Goal: Find specific page/section: Find specific page/section

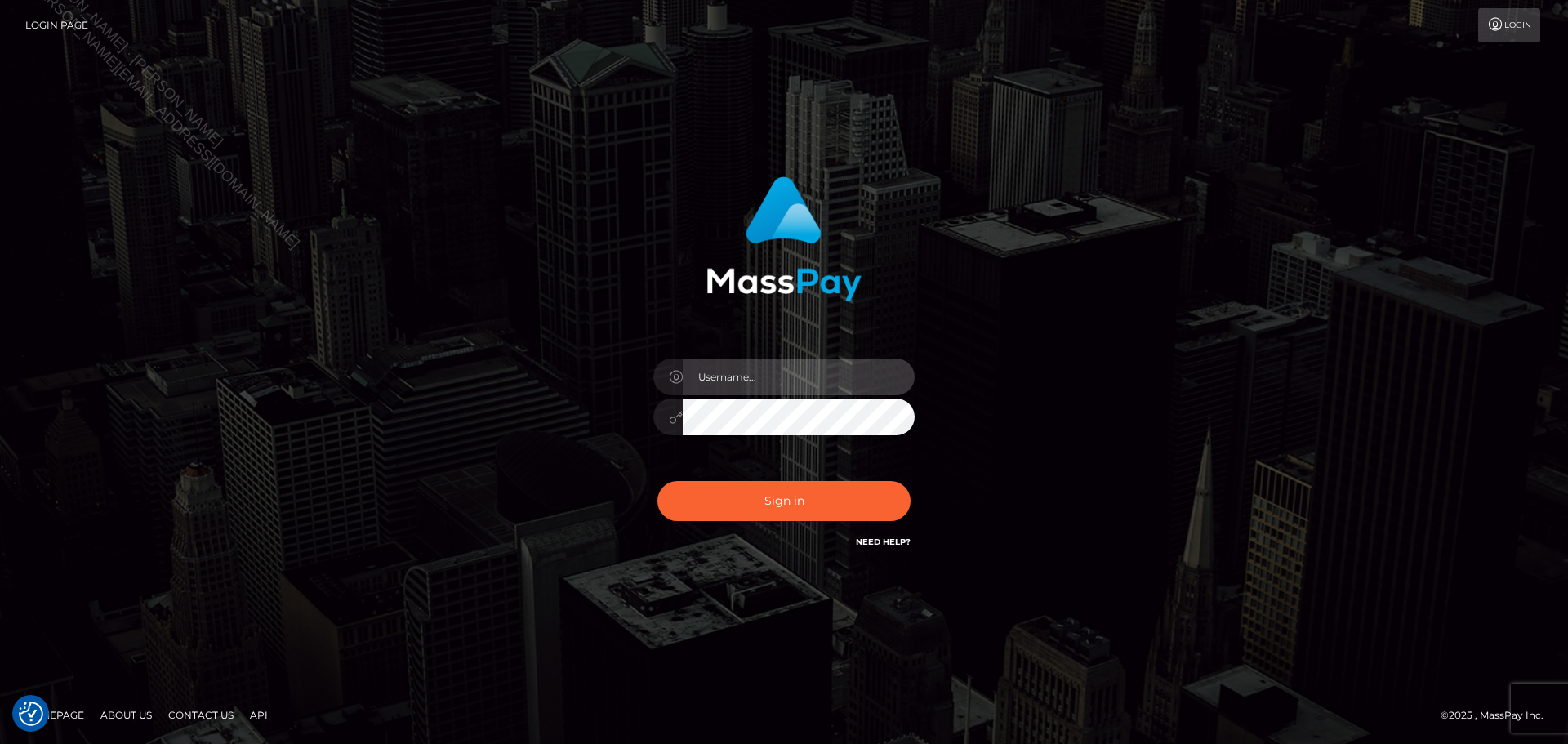
click at [852, 367] on input "text" at bounding box center [798, 377] width 232 height 37
type input "[PERSON_NAME]"
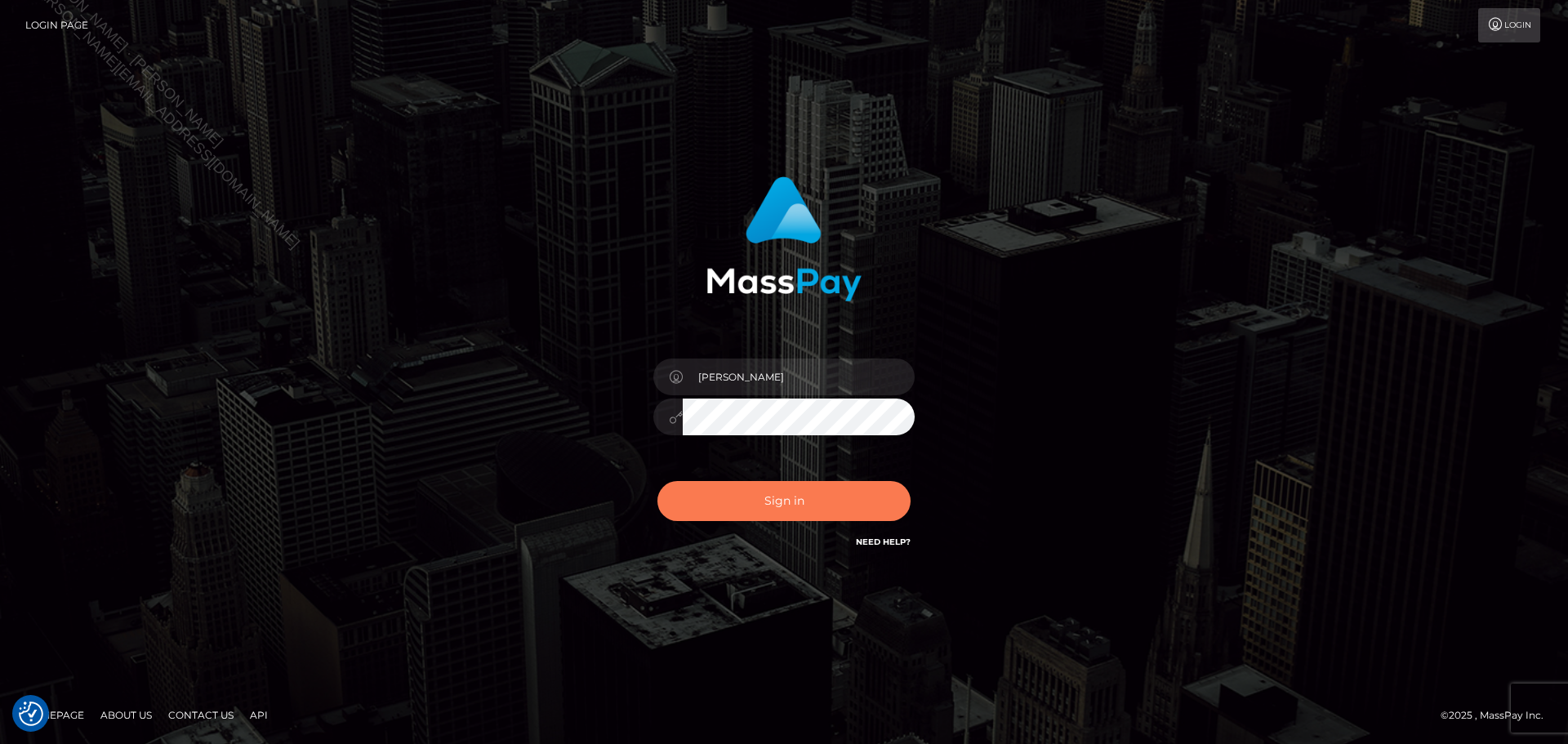
click at [789, 483] on button "Sign in" at bounding box center [784, 501] width 254 height 40
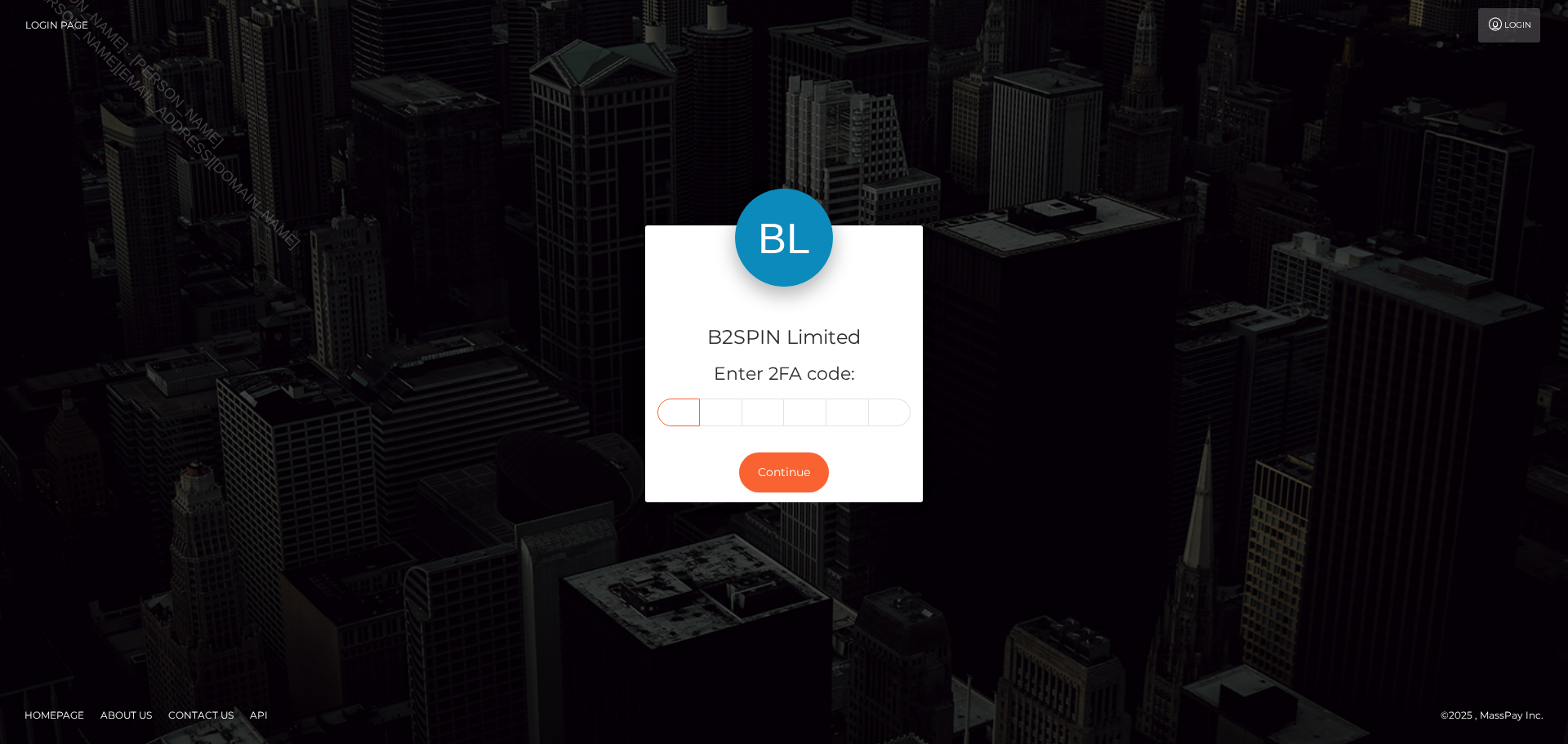
paste input "3"
type input "3"
type input "8"
type input "6"
type input "9"
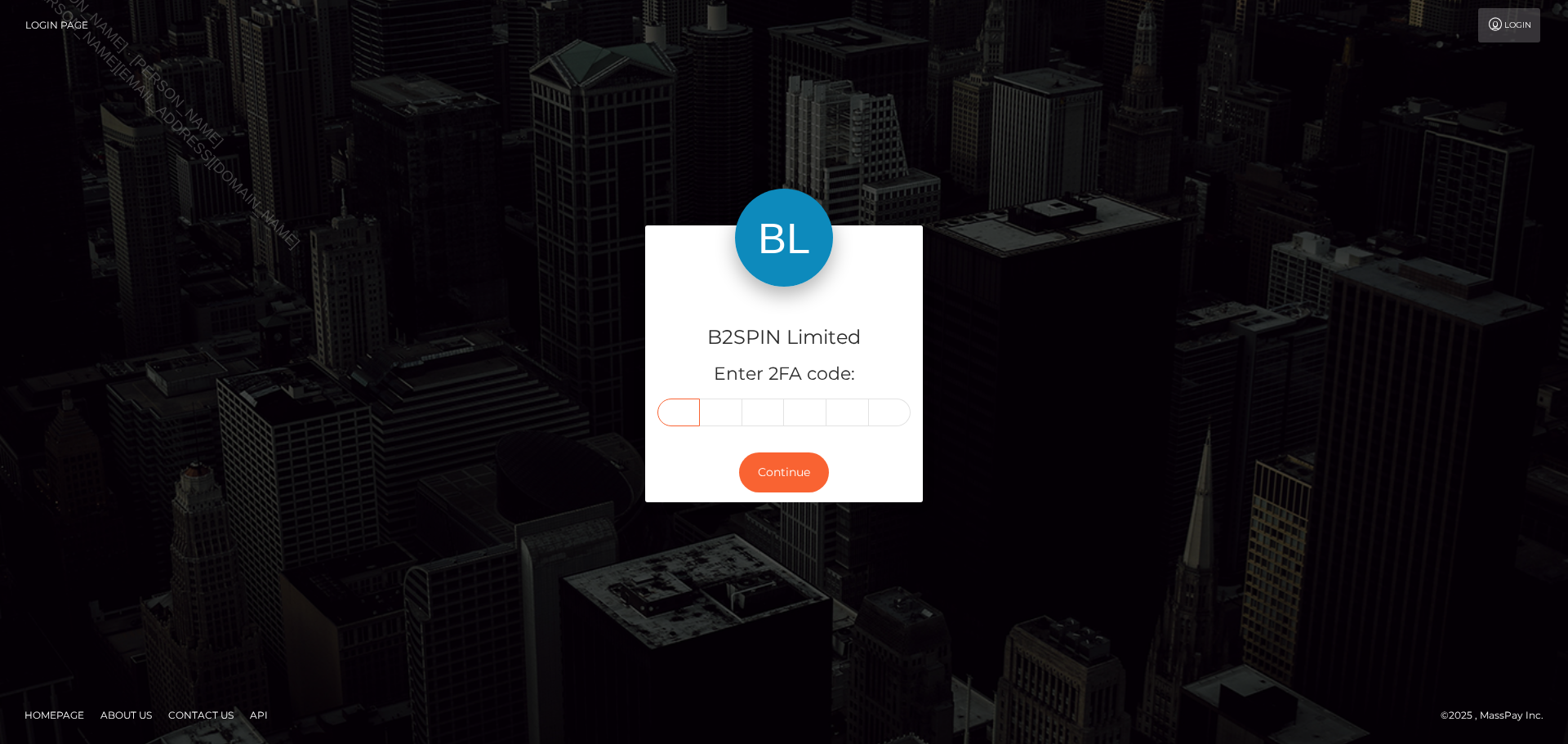
type input "5"
type input "1"
click at [773, 488] on button "Continue" at bounding box center [784, 472] width 90 height 40
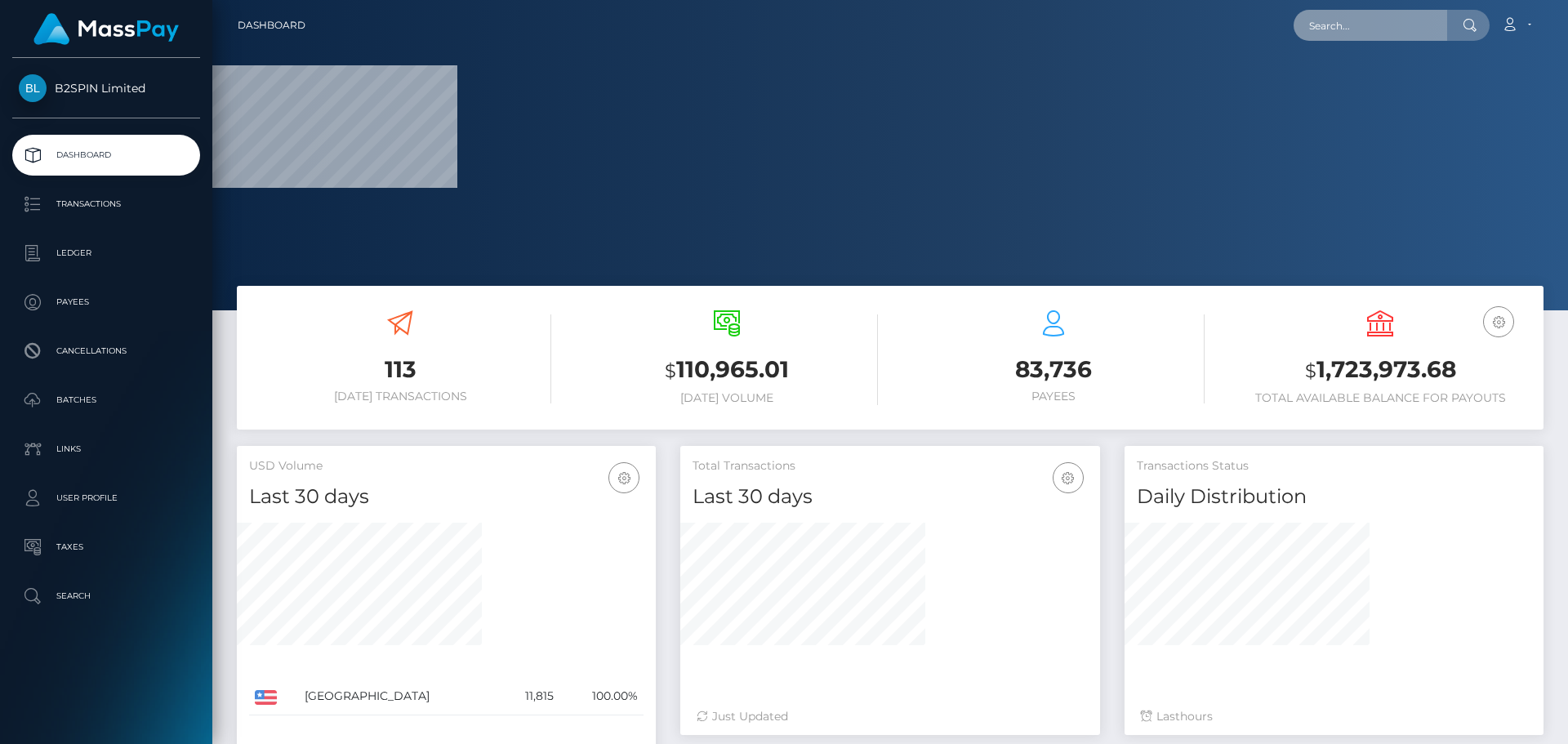
click at [1384, 30] on input "text" at bounding box center [1370, 26] width 154 height 31
paste input "183ea612-c1a6-4030-a17b-c0e835913669"
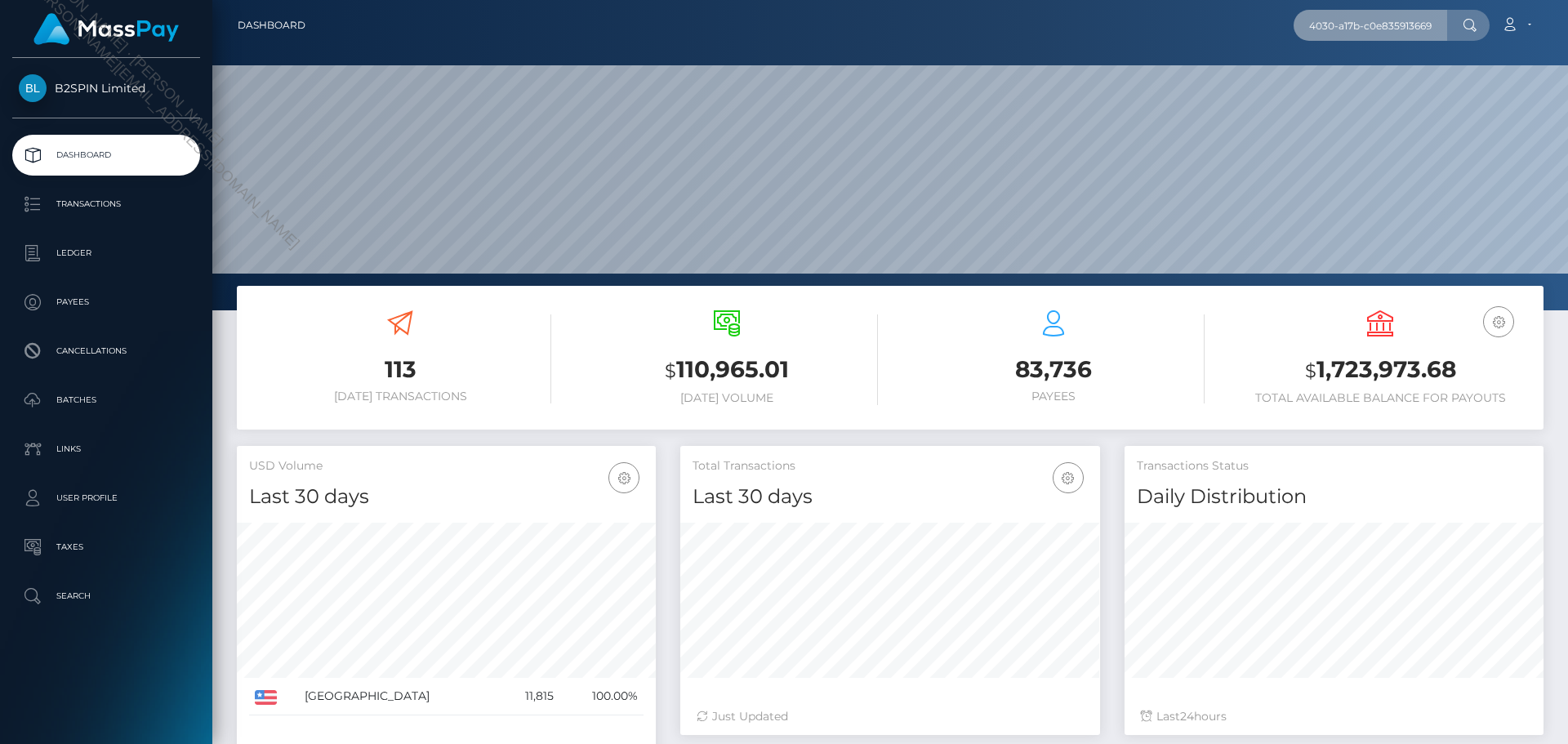
scroll to position [290, 420]
click at [1389, 37] on input "183ea612-c1a6-4030-a17b-c0e835913669" at bounding box center [1370, 26] width 154 height 31
paste input "text"
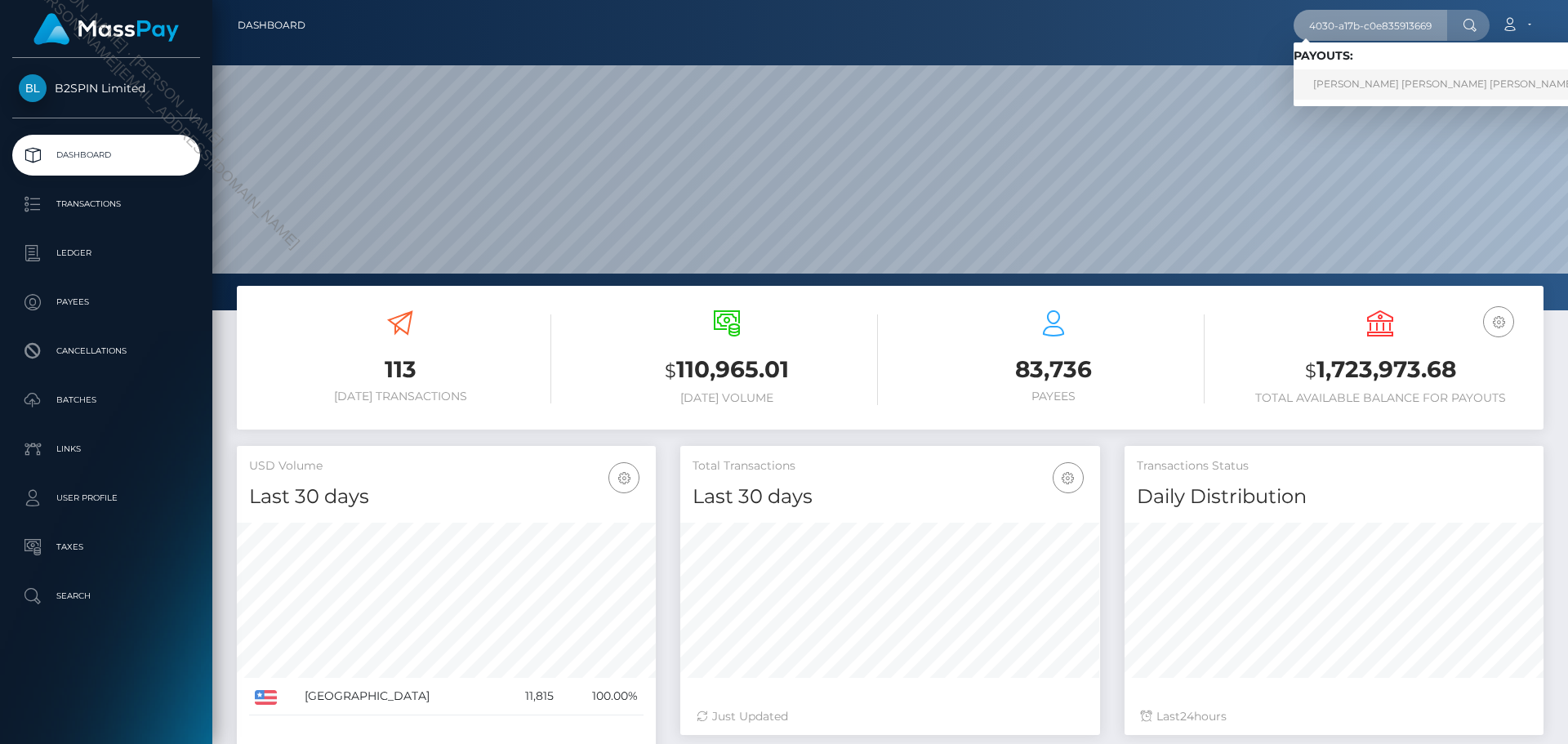
type input "183ea612-c1a6-4030-a17b-c0e835913669"
click at [1371, 99] on link "JOSE ANTONIO JR GIRON" at bounding box center [1444, 84] width 301 height 30
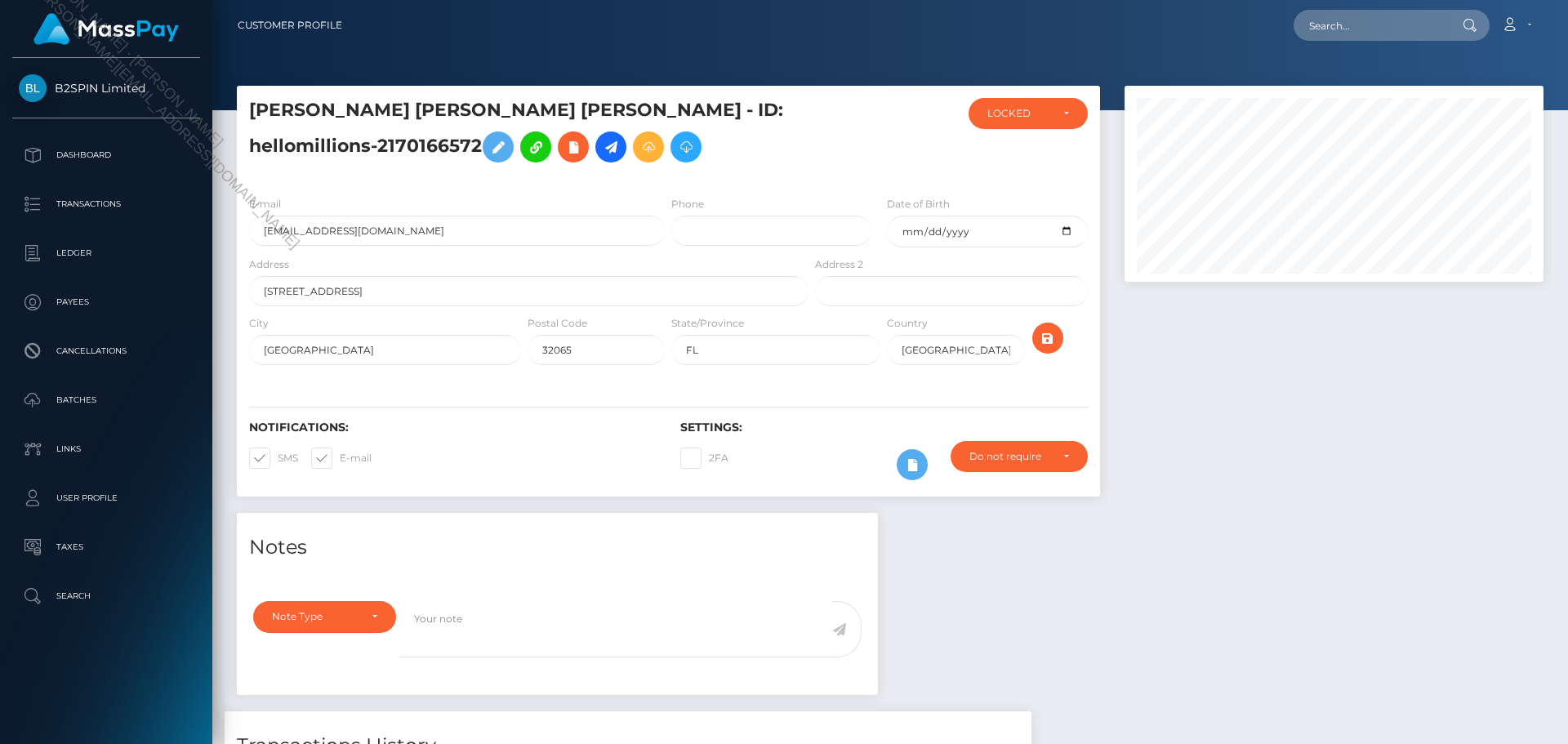
scroll to position [196, 420]
click at [598, 62] on div at bounding box center [890, 55] width 1356 height 110
click at [1242, 396] on div at bounding box center [1334, 299] width 443 height 427
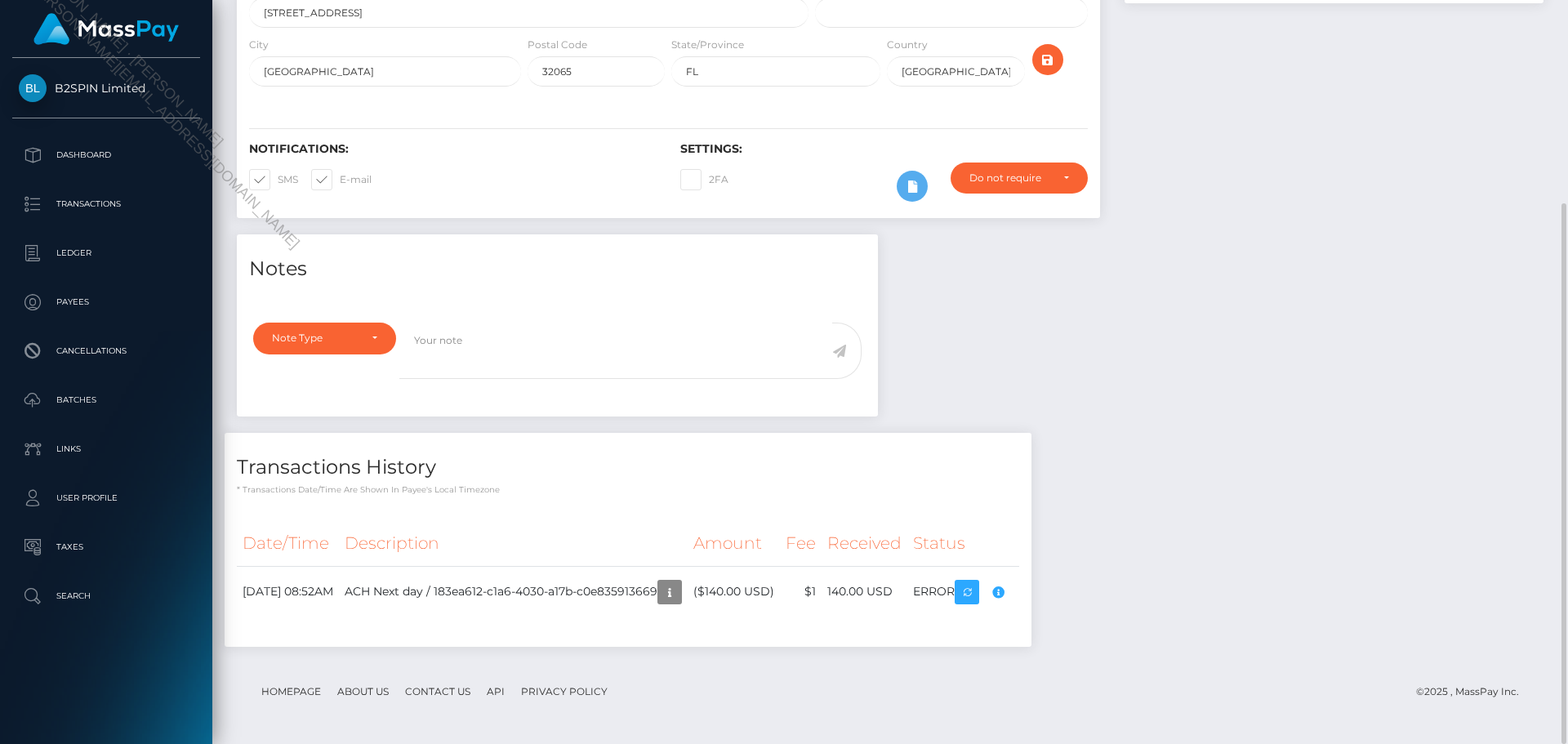
click at [1273, 483] on div "Notes Note Type Compliance Clear Compliance General Note Type" at bounding box center [890, 448] width 1331 height 428
click at [1058, 591] on body "B2SPIN Limited Dashboard Transactions Ledger Payees Cancellations" at bounding box center [784, 372] width 1568 height 744
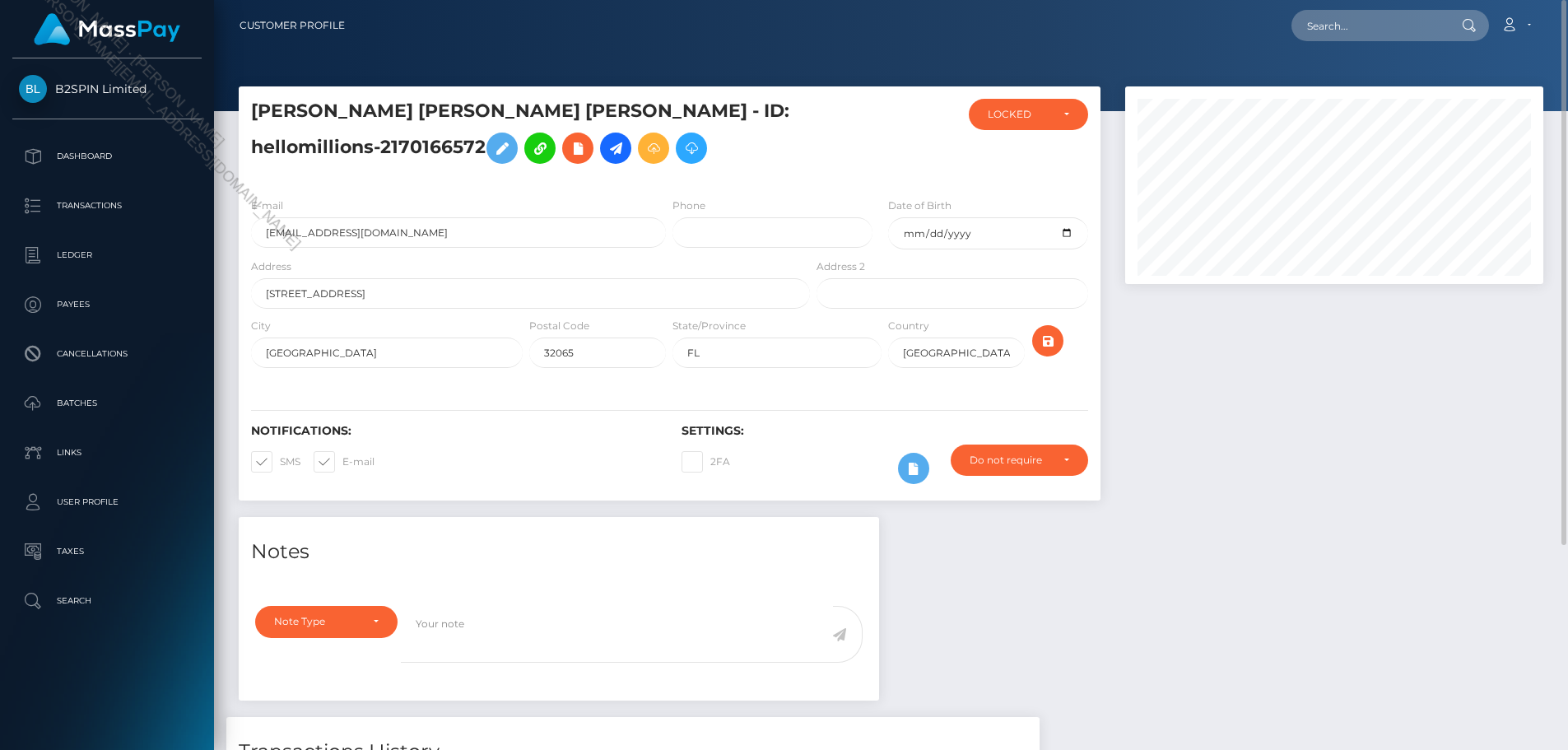
scroll to position [822765, 822889]
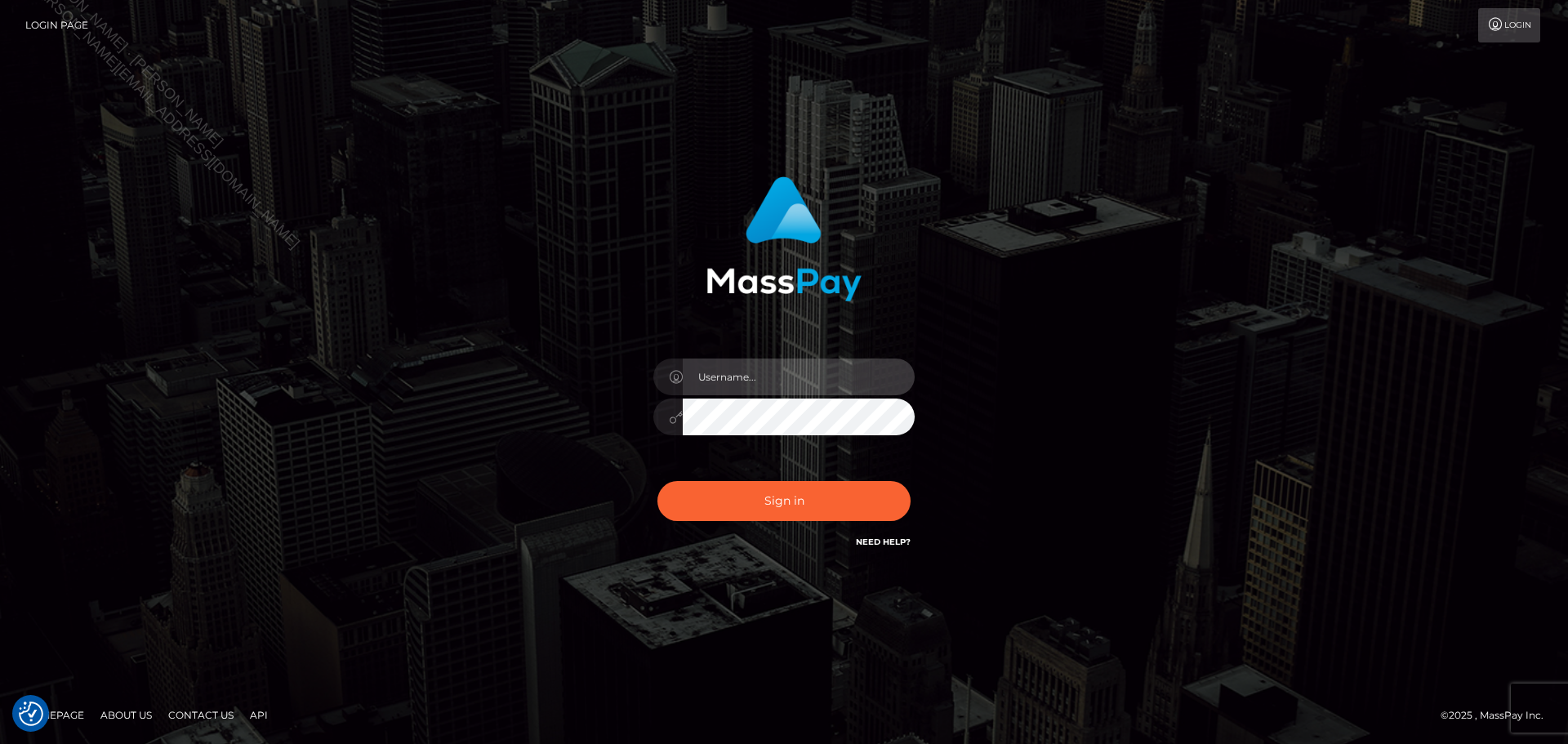
drag, startPoint x: 745, startPoint y: 383, endPoint x: 788, endPoint y: 378, distance: 43.3
click at [745, 383] on input "text" at bounding box center [798, 377] width 232 height 37
type input "Seleen"
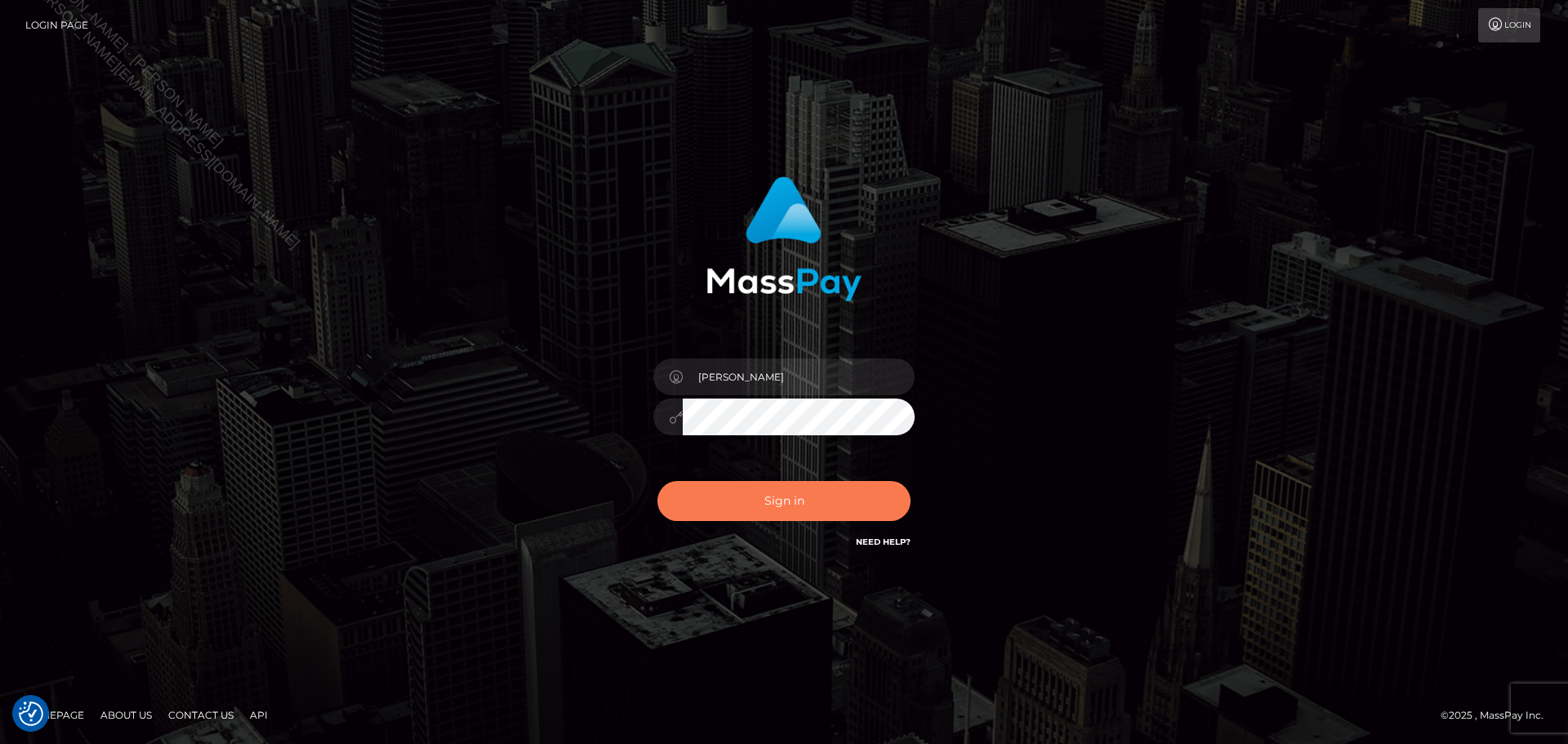
click at [840, 507] on button "Sign in" at bounding box center [784, 501] width 254 height 40
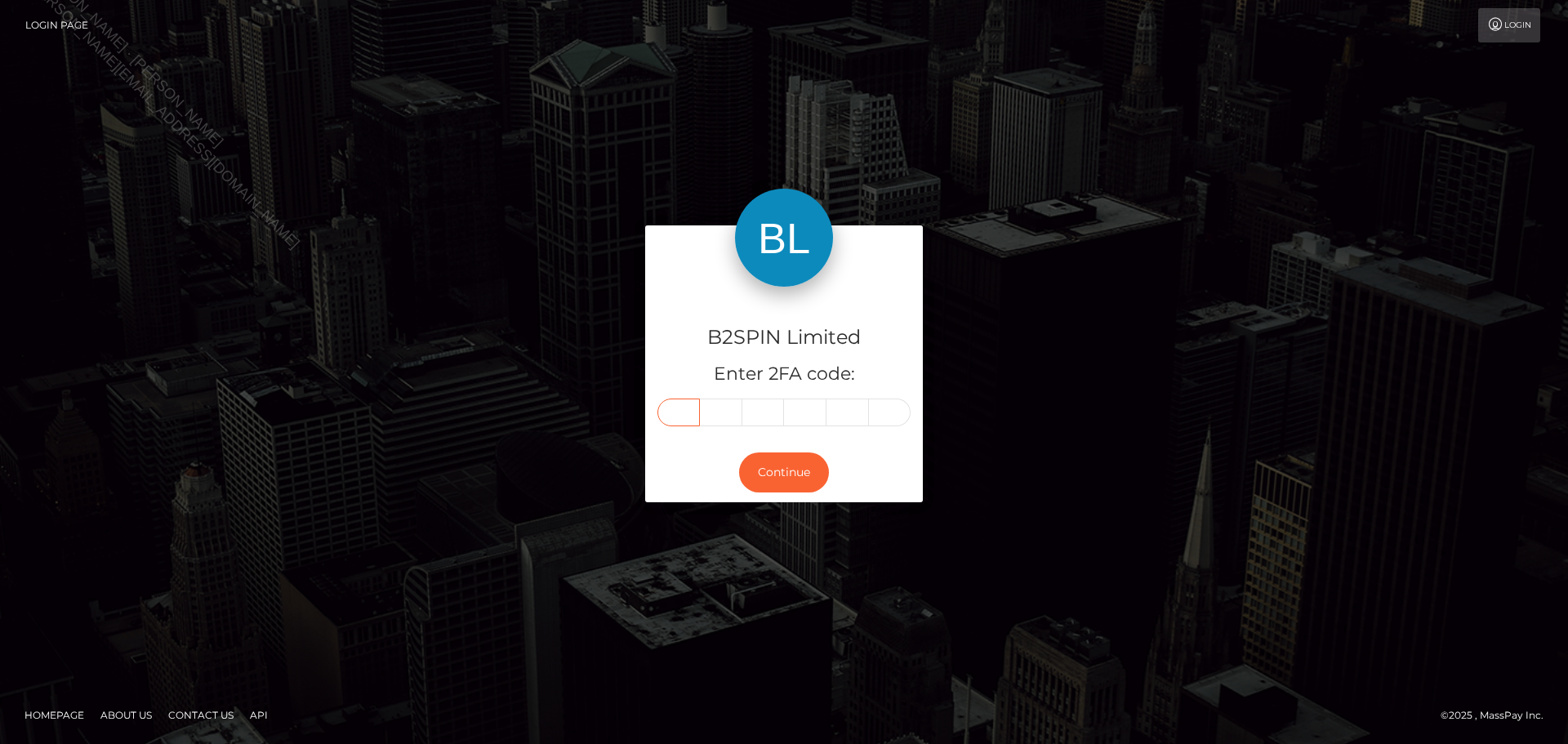
paste input "0"
type input "0"
type input "5"
type input "1"
type input "4"
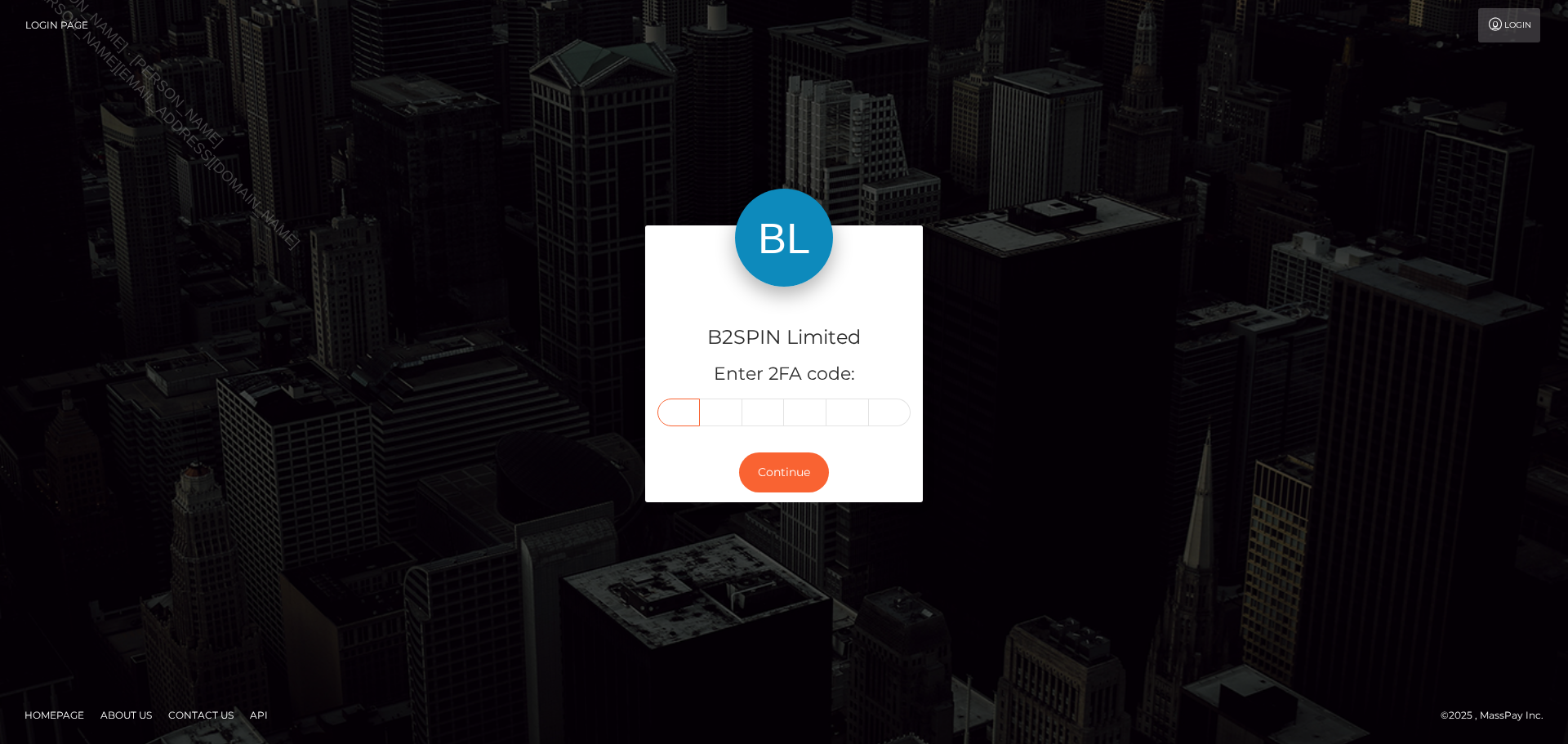
type input "6"
click at [780, 474] on button "Continue" at bounding box center [784, 472] width 90 height 40
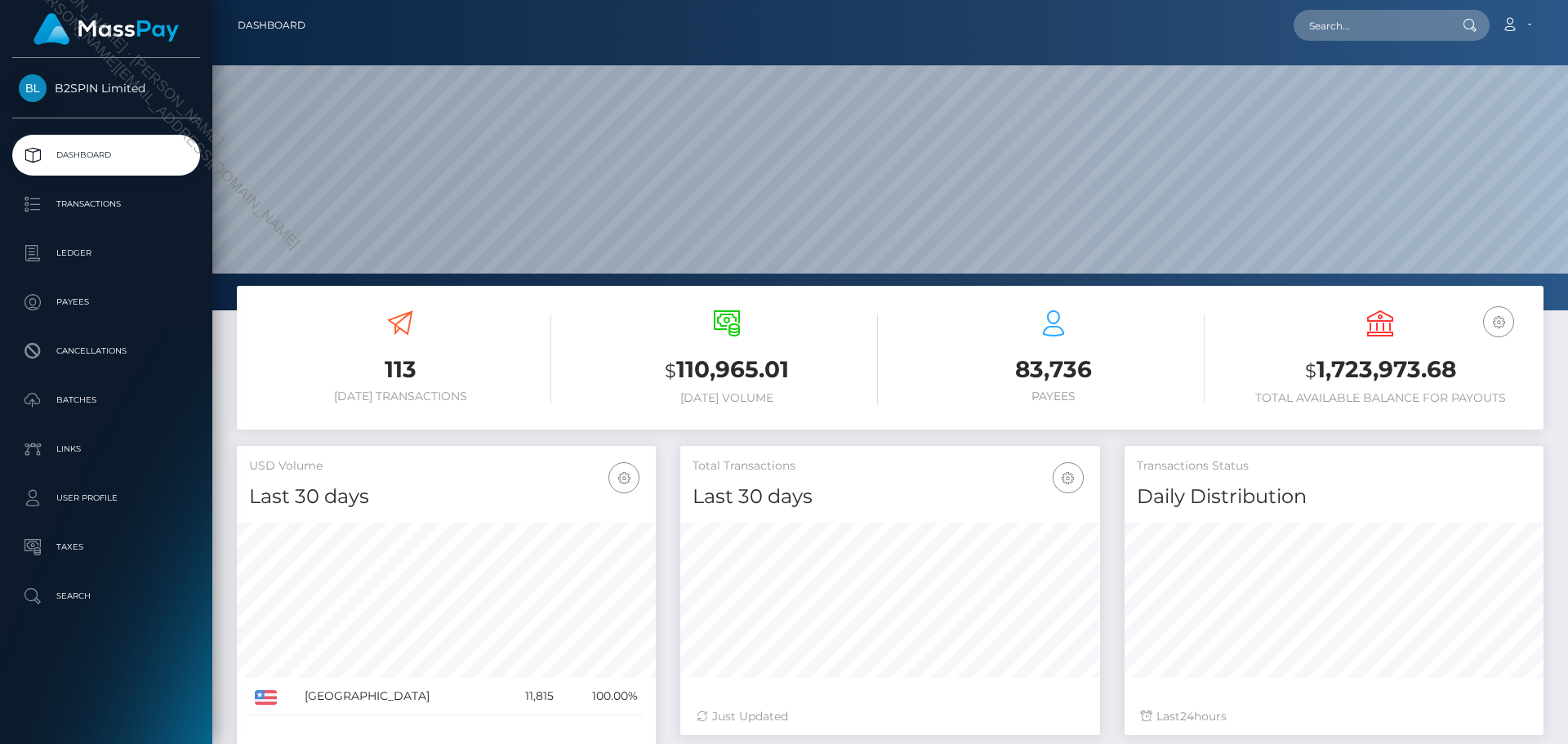
scroll to position [290, 420]
click at [1342, 26] on input "text" at bounding box center [1370, 26] width 154 height 31
paste input "183ea612-c1a6-4030-a17b-c0e835913669"
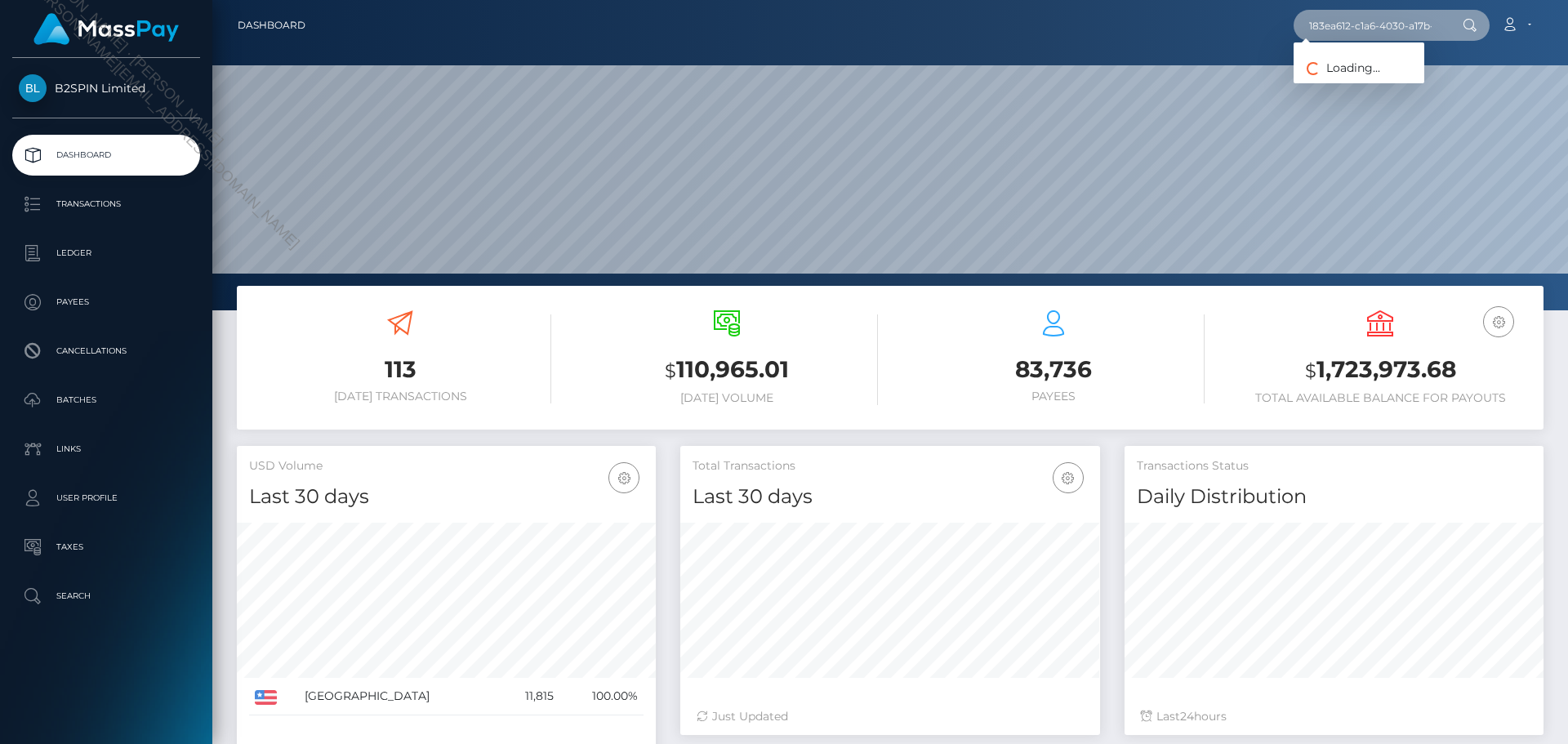
scroll to position [0, 72]
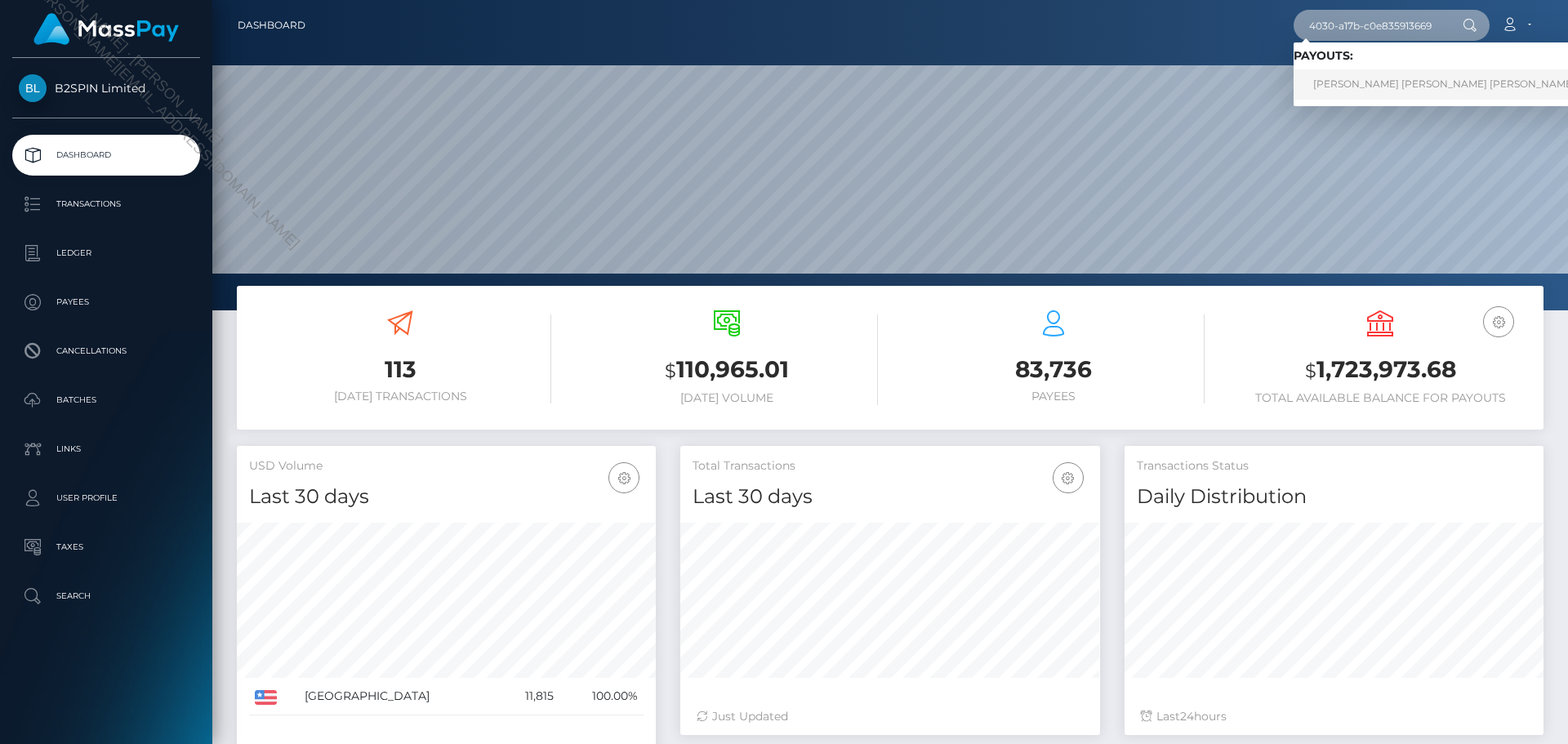
type input "183ea612-c1a6-4030-a17b-c0e835913669"
click at [1343, 84] on link "[PERSON_NAME] [PERSON_NAME] [PERSON_NAME]" at bounding box center [1444, 84] width 301 height 30
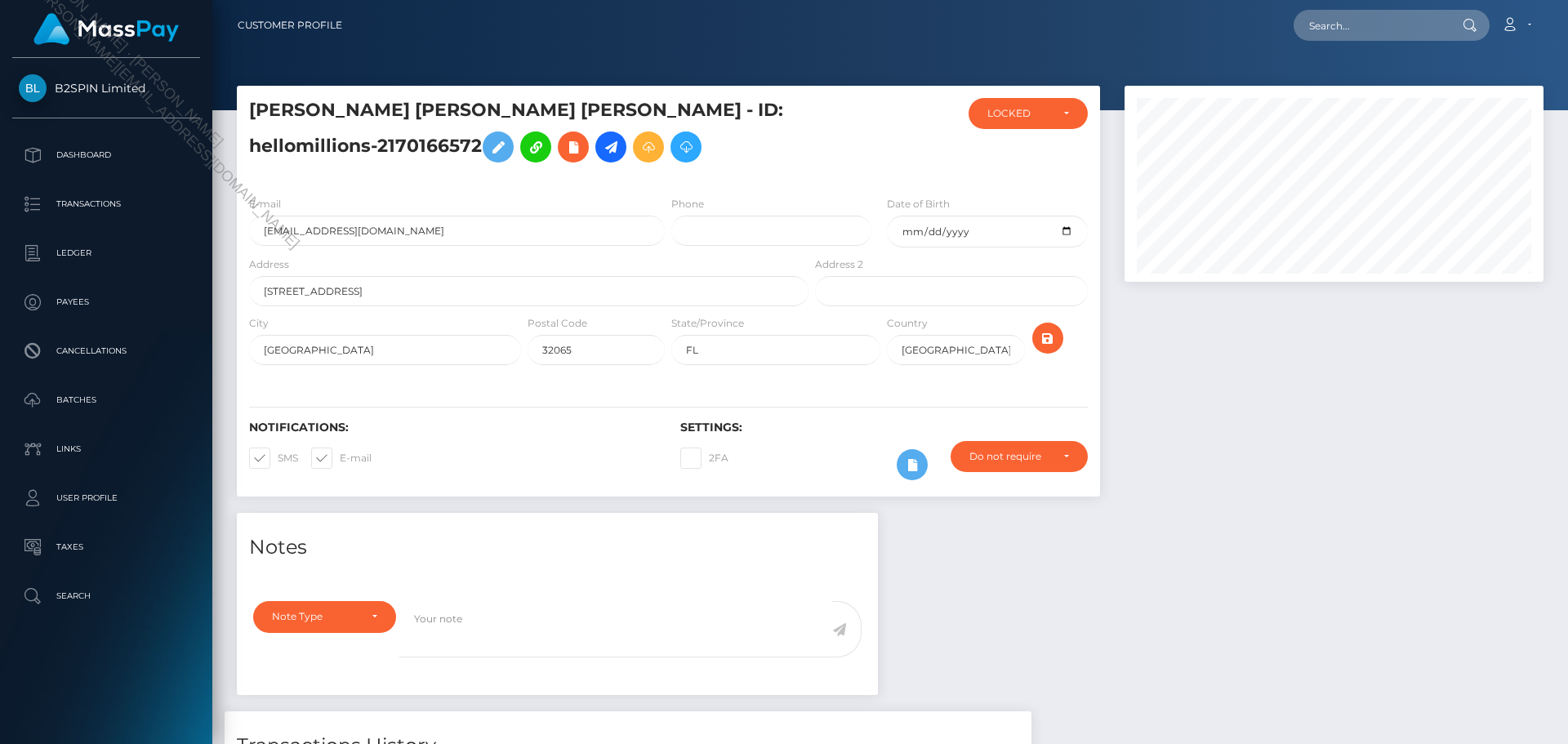
scroll to position [196, 420]
drag, startPoint x: 783, startPoint y: 107, endPoint x: 1444, endPoint y: 451, distance: 745.2
click at [542, 123] on h5 "JOSE ANTONIO JR GIRON - ID: hellomillions-2170166572" at bounding box center [524, 134] width 550 height 72
click at [1455, 460] on div at bounding box center [1334, 299] width 443 height 427
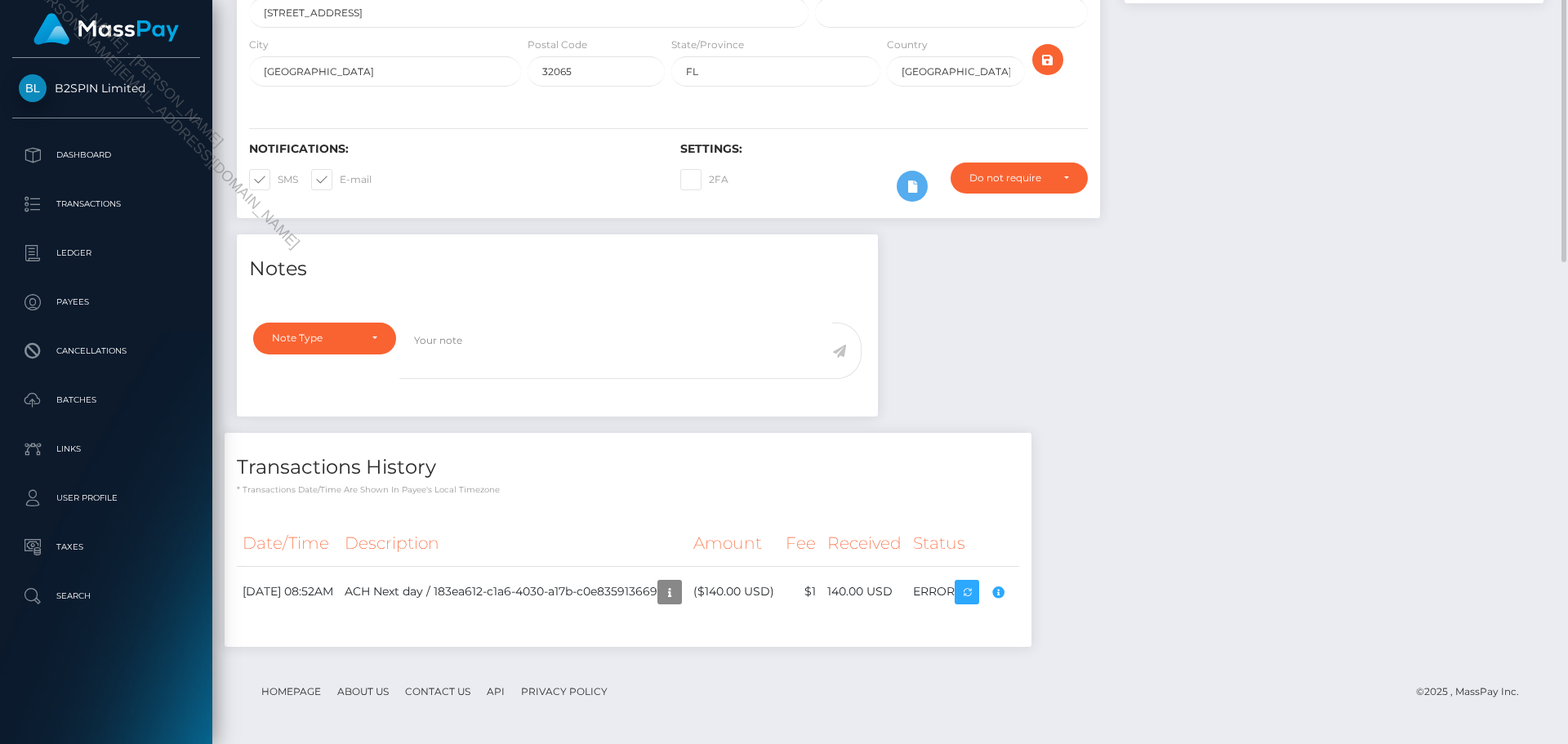
scroll to position [0, 0]
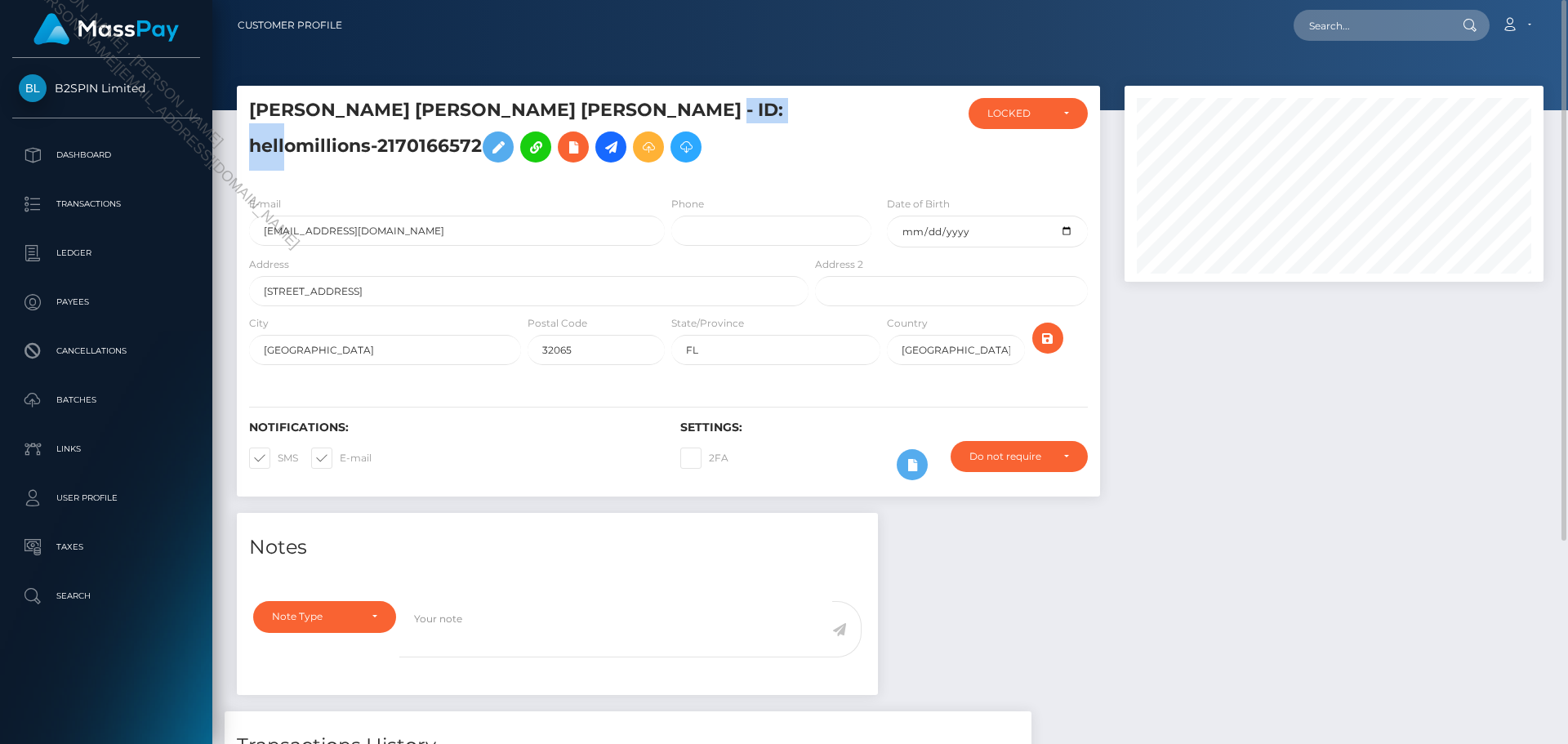
drag, startPoint x: 789, startPoint y: 106, endPoint x: 539, endPoint y: 110, distance: 250.0
click at [539, 110] on h5 "JOSE ANTONIO JR GIRON - ID: hellomillions-2170166572" at bounding box center [524, 134] width 550 height 72
copy h5 "hellomillions-2170166572"
click at [658, 177] on div "JOSE ANTONIO JR GIRON - ID: hellomillions-2170166572" at bounding box center [524, 140] width 575 height 85
click at [1250, 575] on div "Notes Note Type Compliance Clear Compliance General Note Type" at bounding box center [890, 727] width 1331 height 428
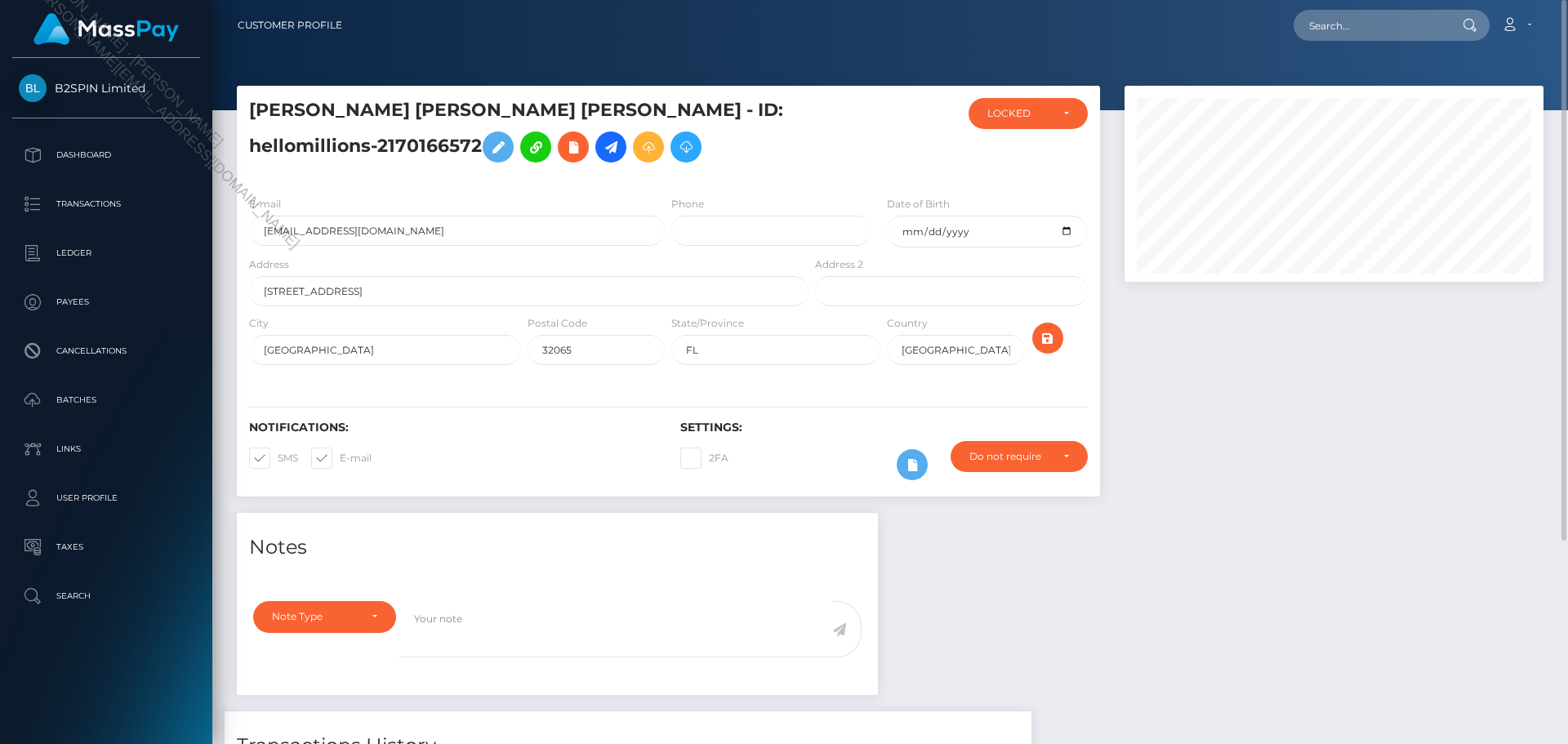
click at [1351, 509] on div at bounding box center [1334, 299] width 443 height 427
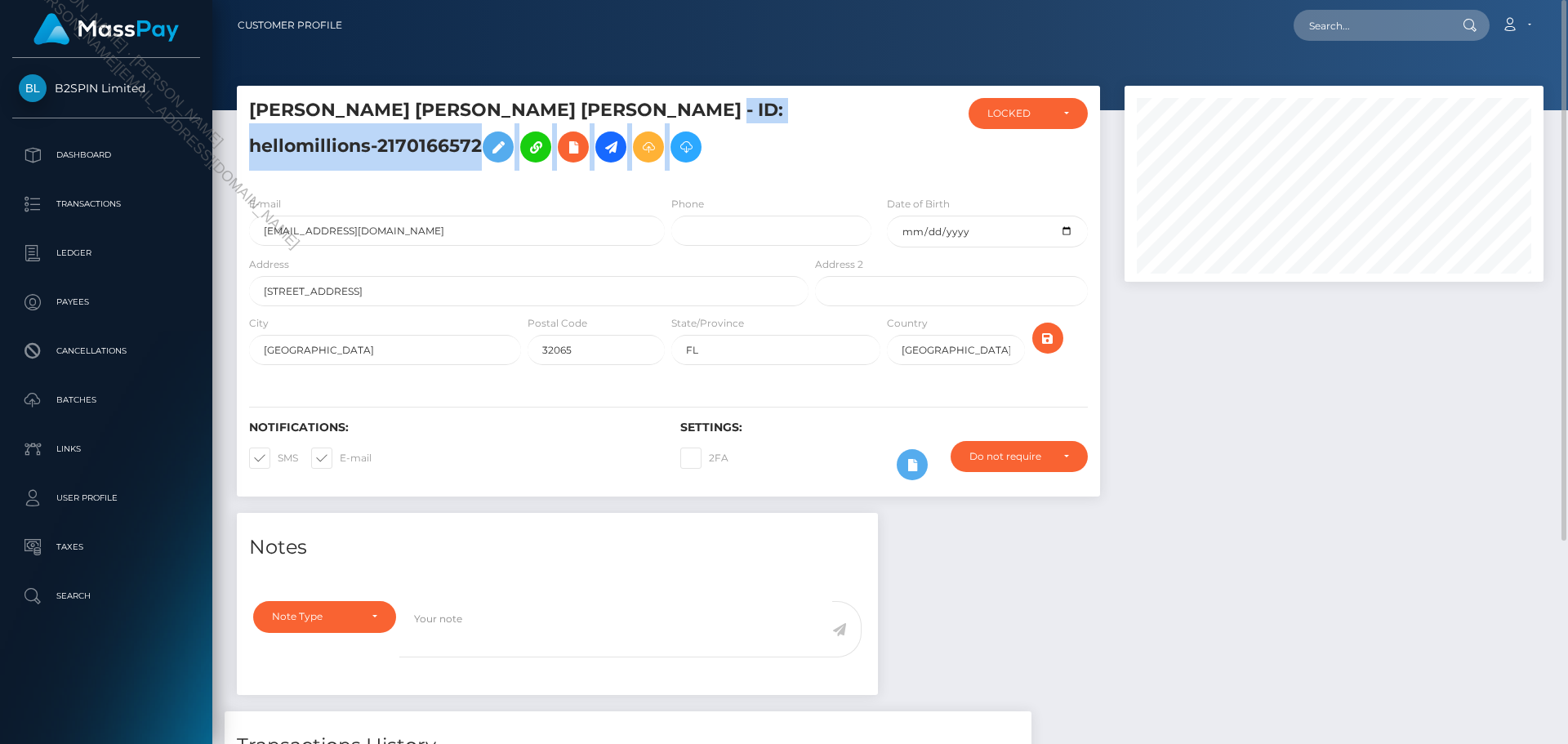
drag, startPoint x: 538, startPoint y: 113, endPoint x: 816, endPoint y: 113, distance: 278.0
click at [816, 113] on div "JOSE ANTONIO JR GIRON - ID: hellomillions-2170166572 LOCKED LOCKED" at bounding box center [668, 140] width 863 height 85
copy div "hellomillions-2170166572"
click at [691, 107] on h5 "JOSE ANTONIO JR GIRON - ID: hellomillions-2170166572" at bounding box center [524, 134] width 550 height 72
drag, startPoint x: 537, startPoint y: 105, endPoint x: 774, endPoint y: 104, distance: 237.0
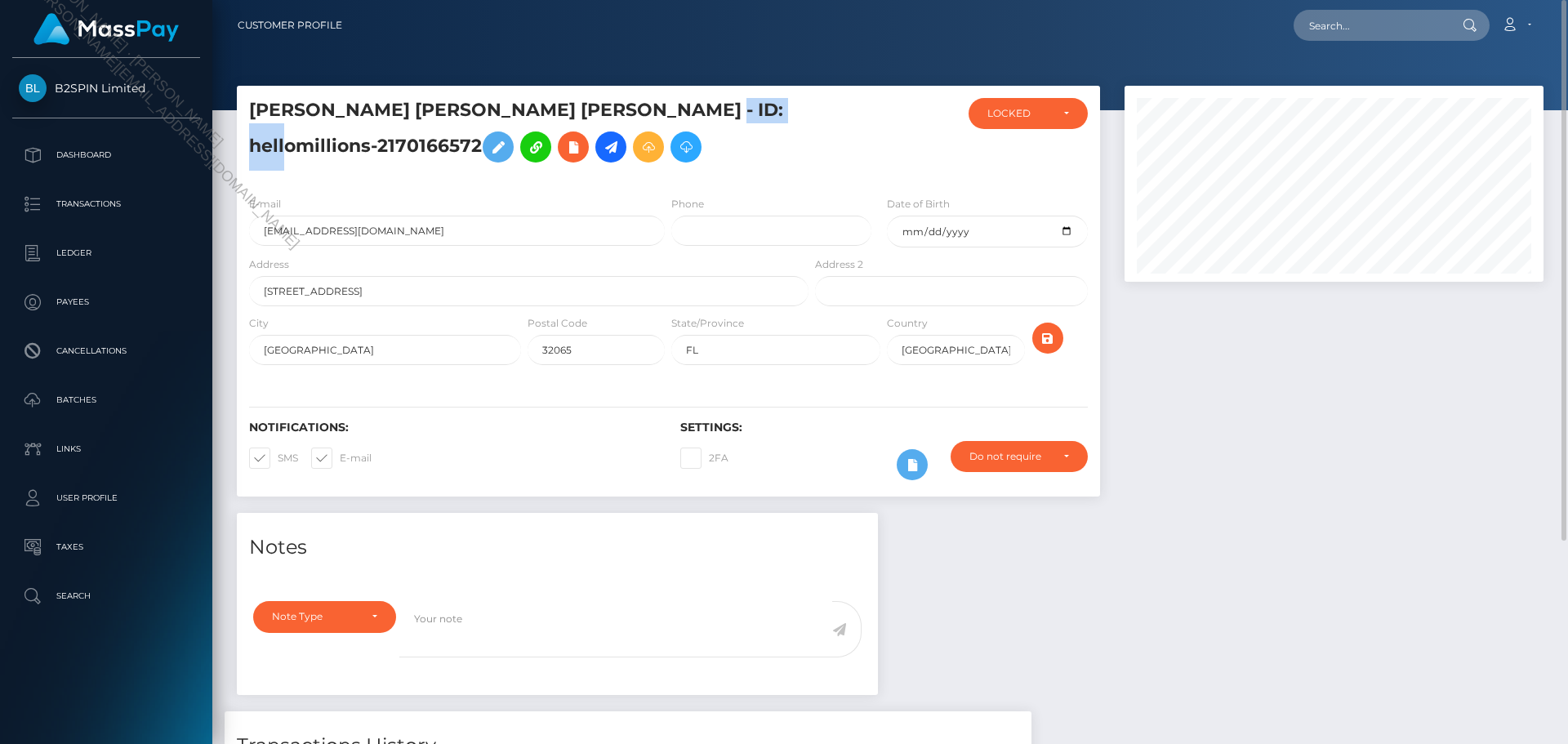
click at [774, 104] on h5 "JOSE ANTONIO JR GIRON - ID: hellomillions-2170166572" at bounding box center [524, 134] width 550 height 72
copy h5 "hellomillions-2170166572"
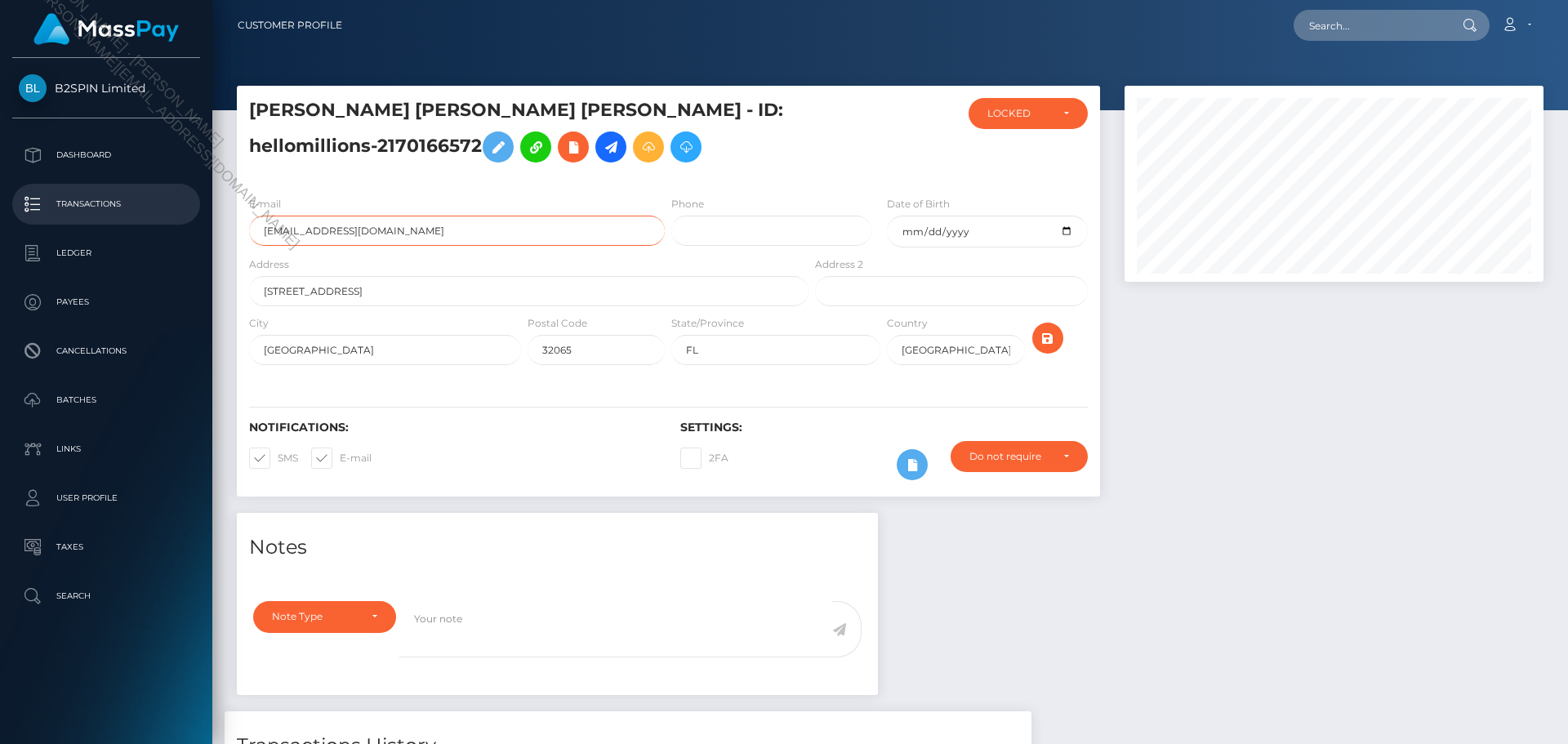
drag, startPoint x: 447, startPoint y: 219, endPoint x: 33, endPoint y: 223, distance: 414.0
click at [33, 223] on div "B2SPIN Limited Dashboard Transactions Ledger Payees Cancellations" at bounding box center [784, 372] width 1568 height 744
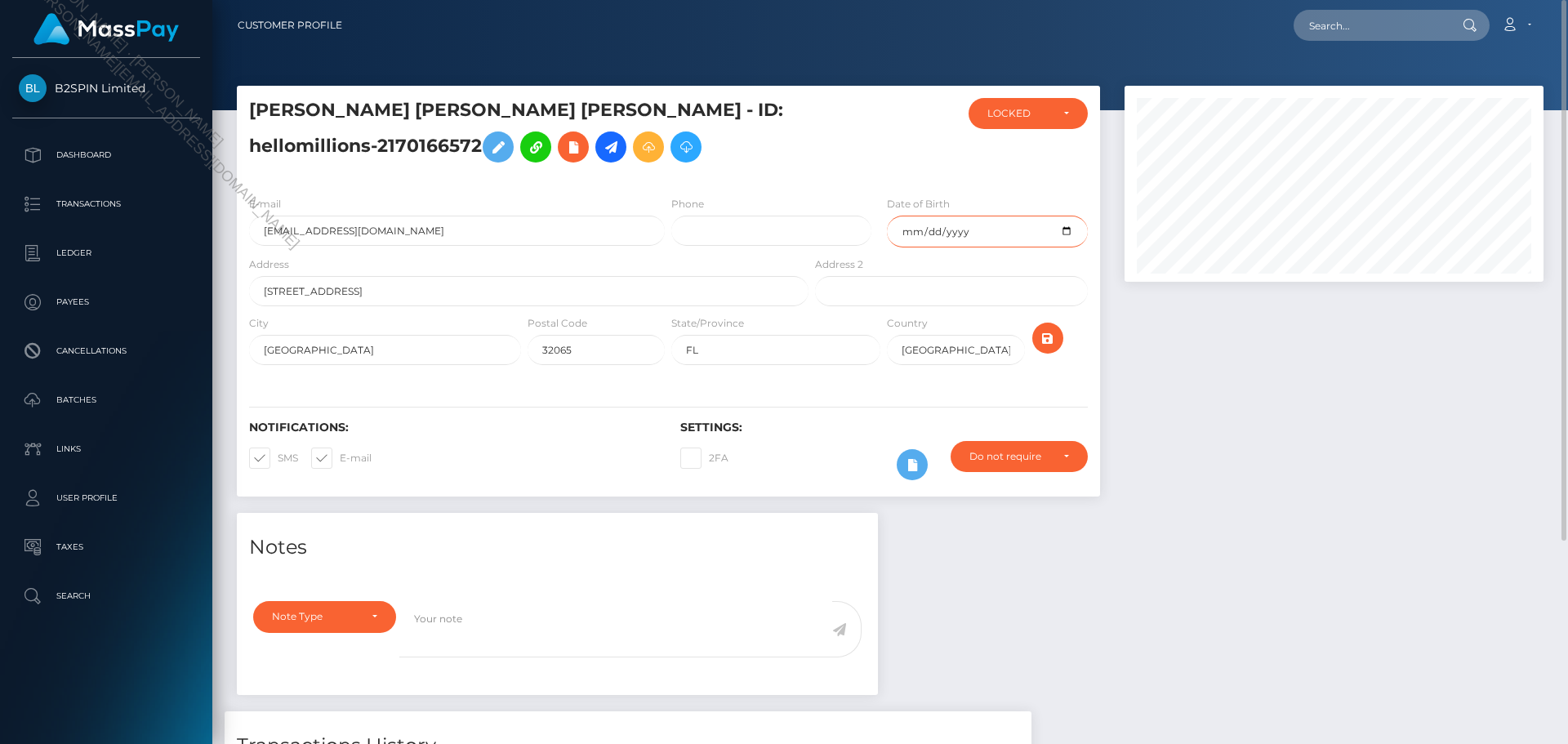
drag, startPoint x: 968, startPoint y: 228, endPoint x: 827, endPoint y: 253, distance: 143.2
click at [896, 226] on input "1964-10-14" at bounding box center [987, 232] width 200 height 32
